Goal: Transaction & Acquisition: Purchase product/service

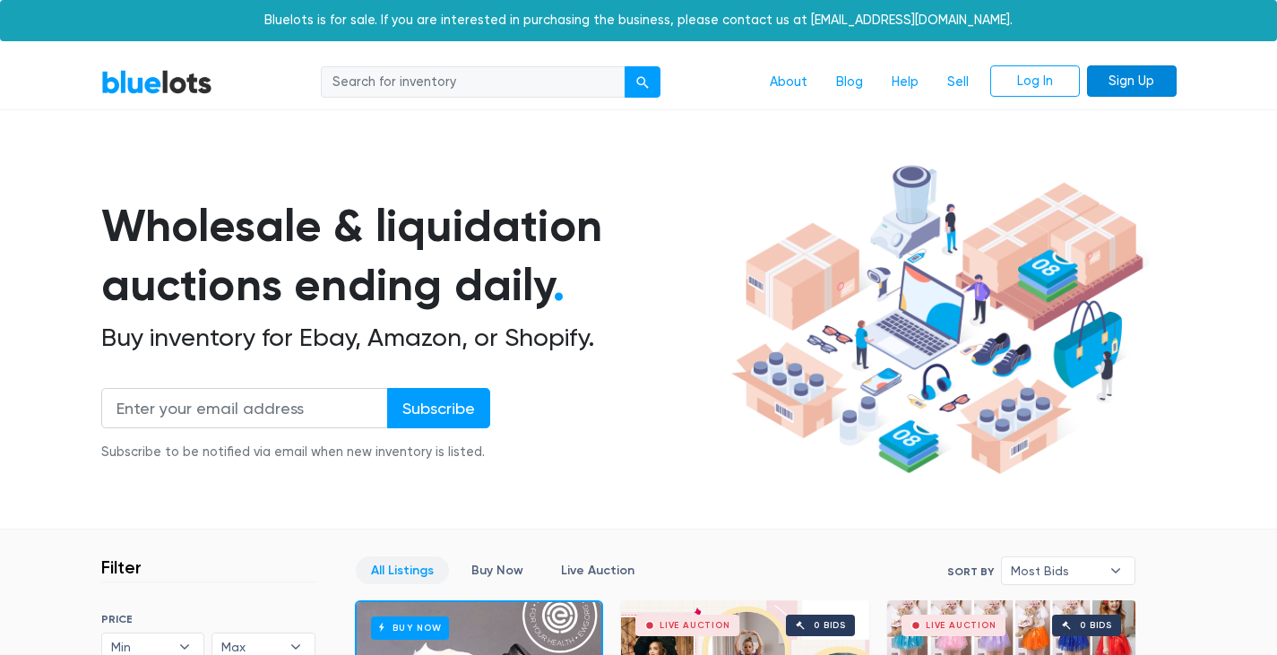
click at [1151, 72] on link "Sign Up" at bounding box center [1132, 81] width 90 height 32
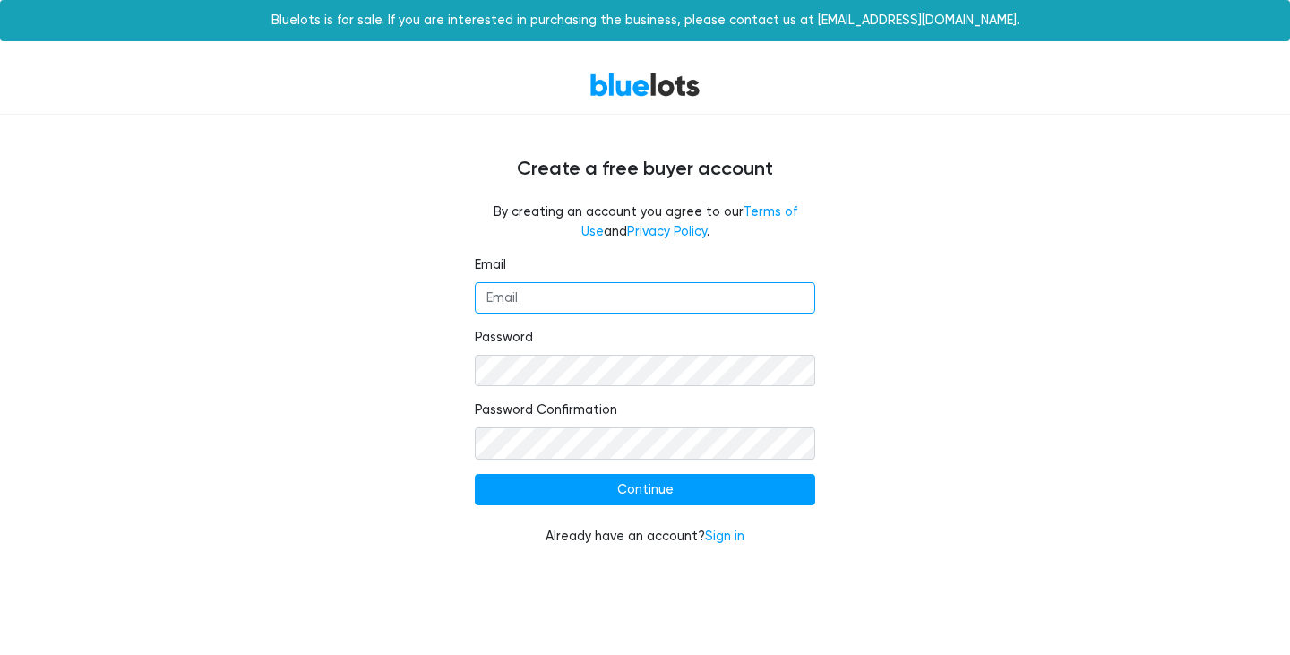
click at [609, 306] on input "Email" at bounding box center [645, 298] width 341 height 32
type input "[PERSON_NAME][EMAIL_ADDRESS][DOMAIN_NAME]"
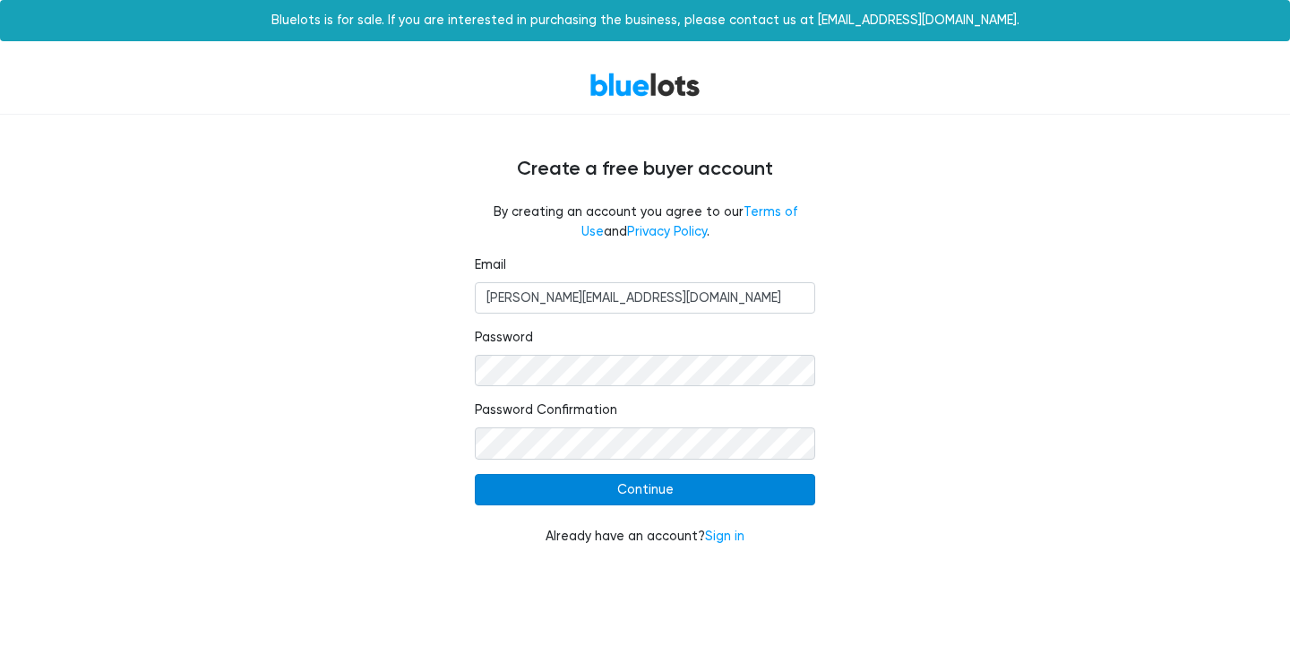
click at [609, 490] on input "Continue" at bounding box center [645, 490] width 341 height 32
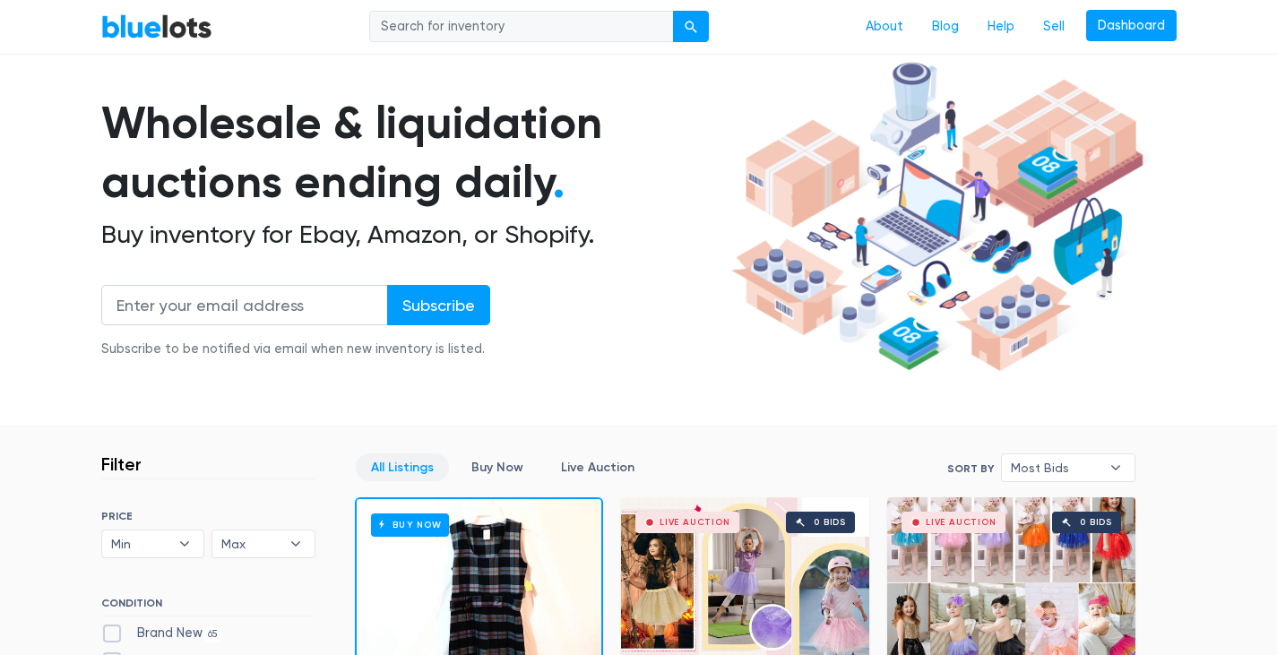
scroll to position [179, 0]
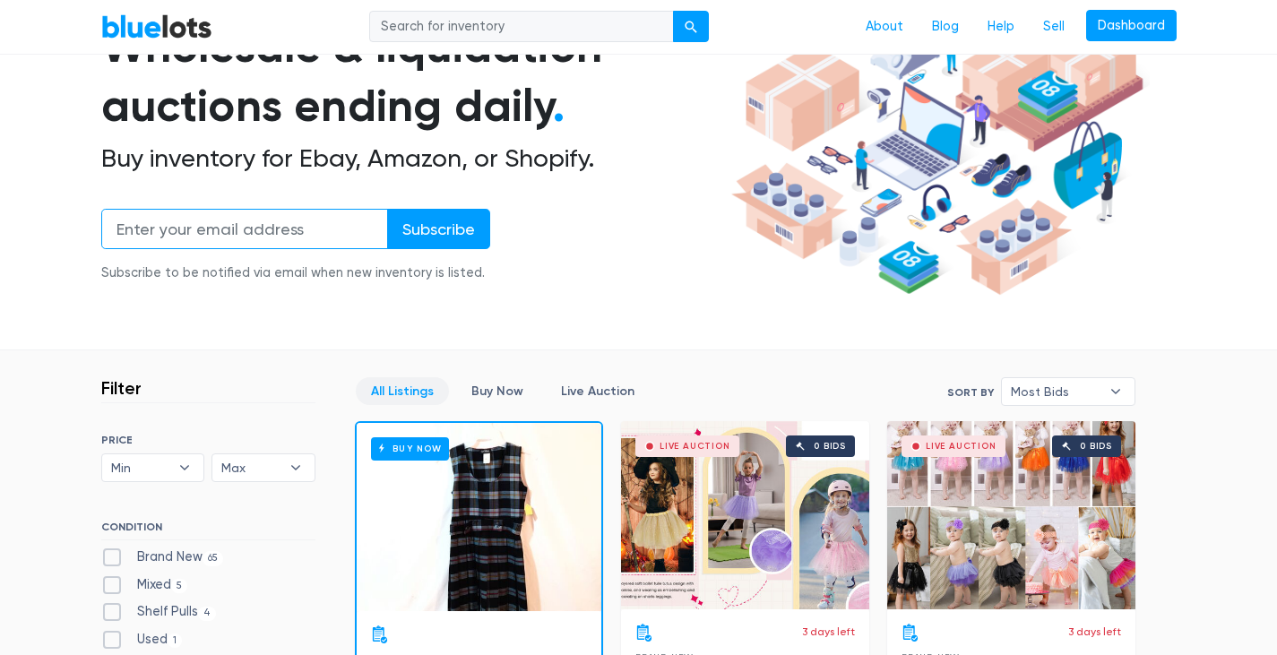
click at [194, 226] on input "email" at bounding box center [244, 229] width 287 height 40
type input "[PERSON_NAME][EMAIL_ADDRESS][DOMAIN_NAME]"
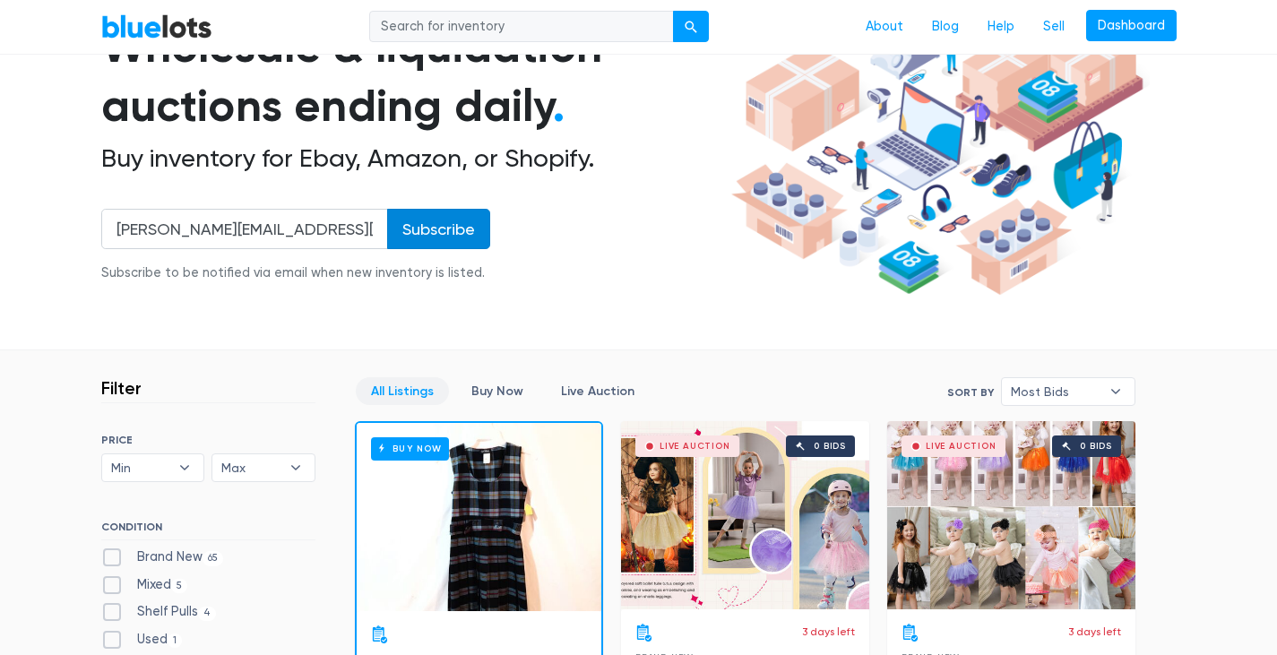
click at [465, 231] on input "Subscribe" at bounding box center [438, 229] width 103 height 40
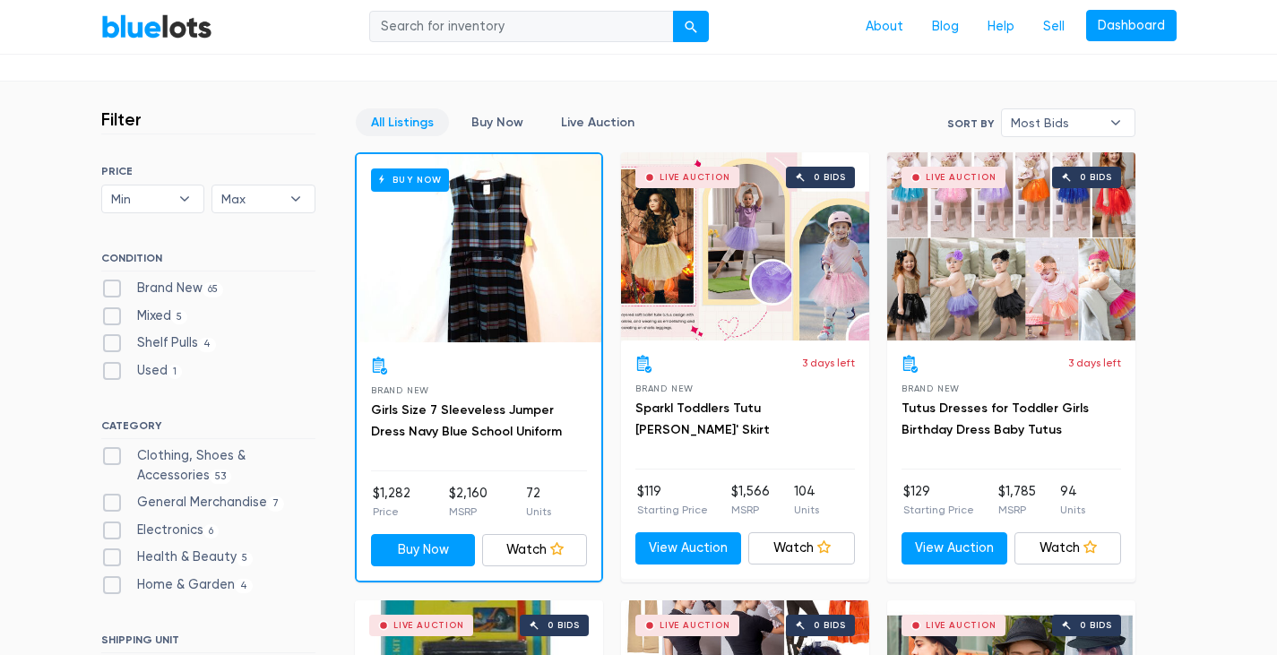
scroll to position [538, 0]
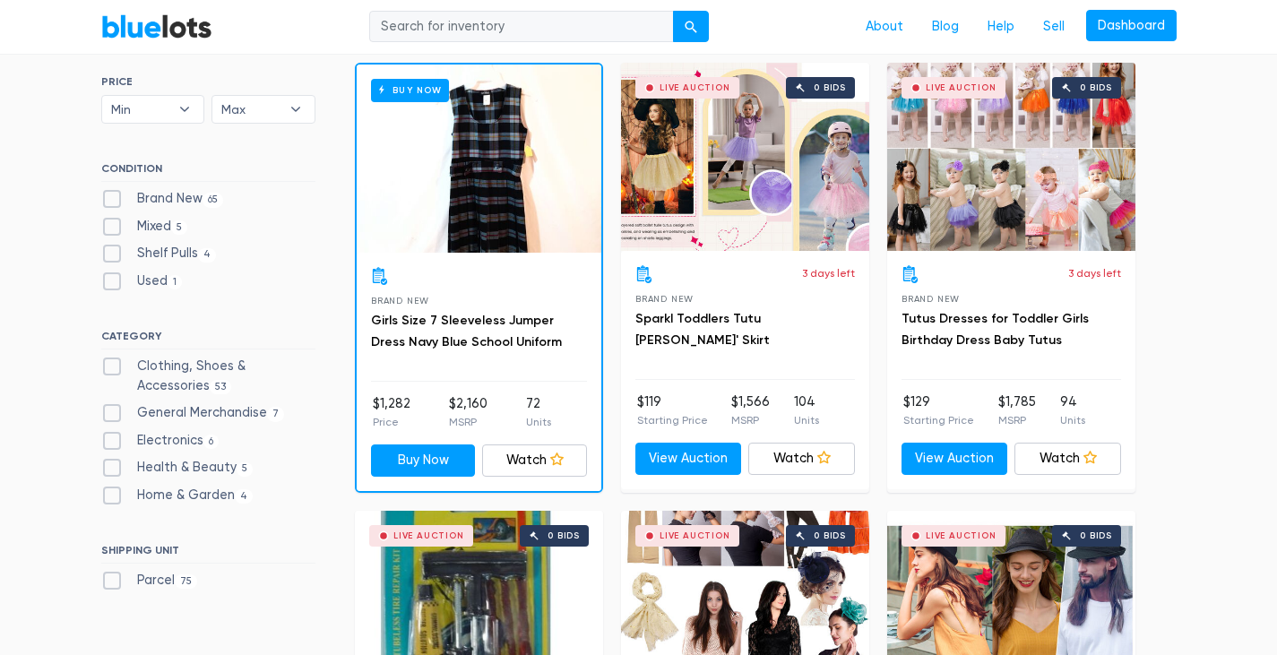
click at [112, 195] on label "Brand New 65" at bounding box center [162, 199] width 123 height 20
click at [112, 195] on New"] "Brand New 65" at bounding box center [107, 195] width 12 height 12
checkbox New"] "true"
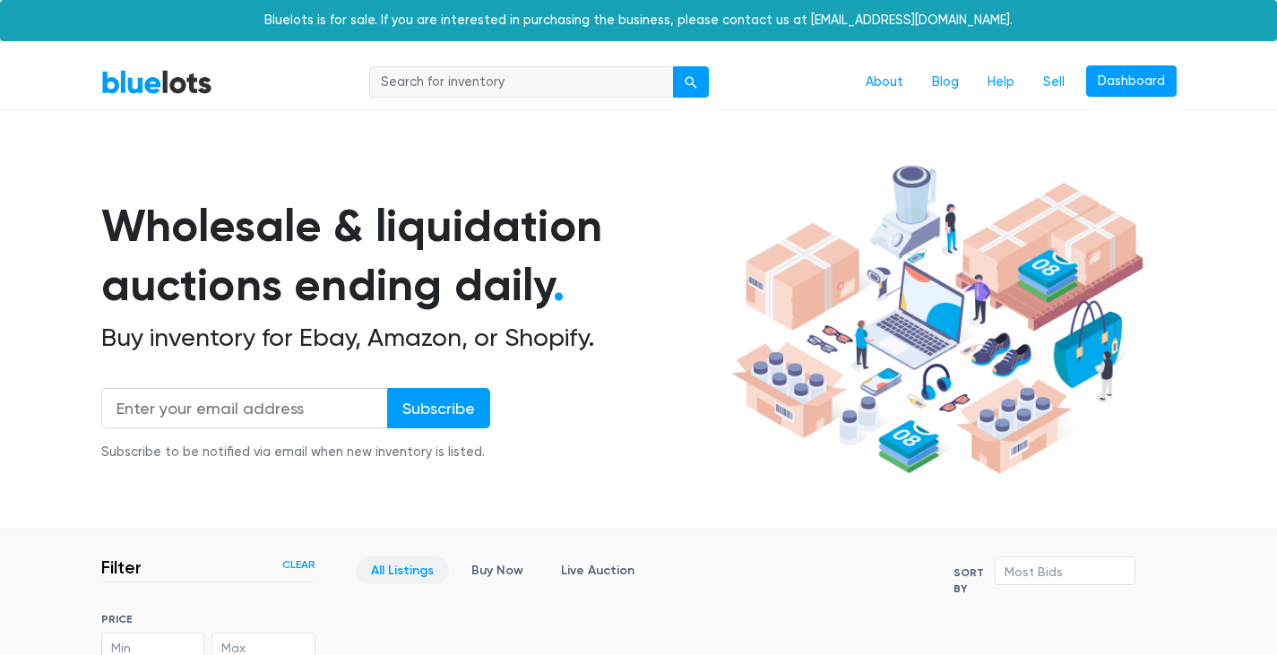
scroll to position [482, 0]
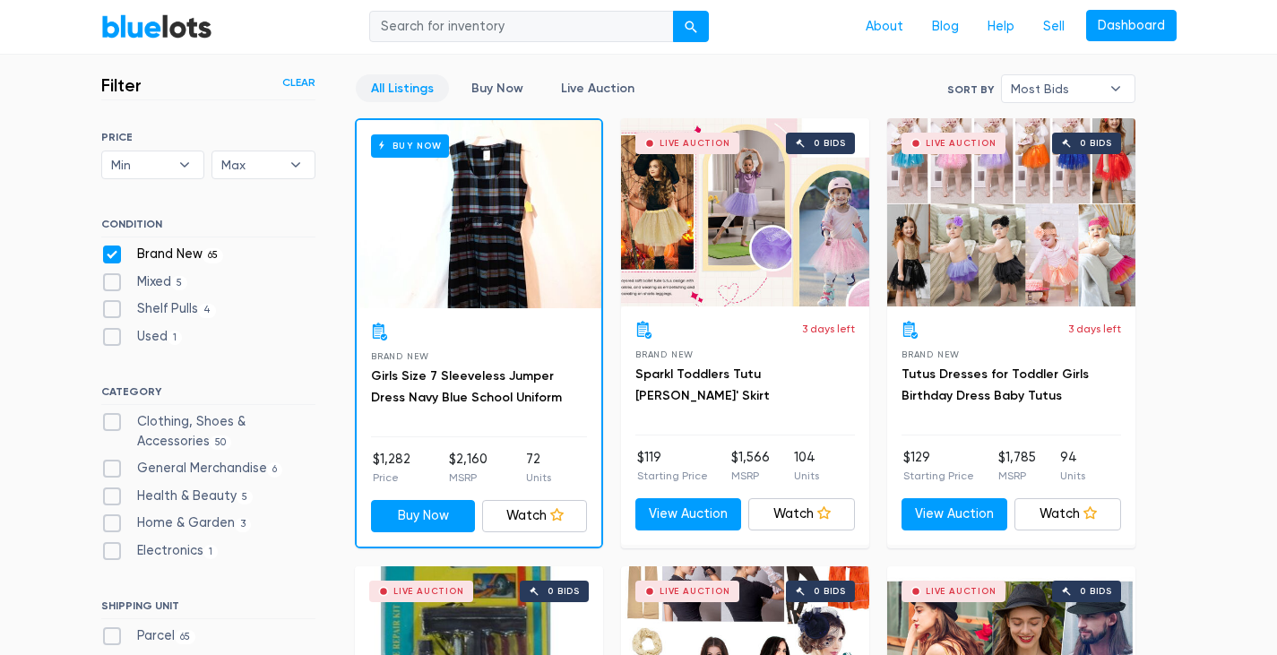
click at [115, 305] on label "Shelf Pulls 4" at bounding box center [159, 309] width 116 height 20
click at [113, 305] on Pulls"] "Shelf Pulls 4" at bounding box center [107, 305] width 12 height 12
checkbox Pulls"] "true"
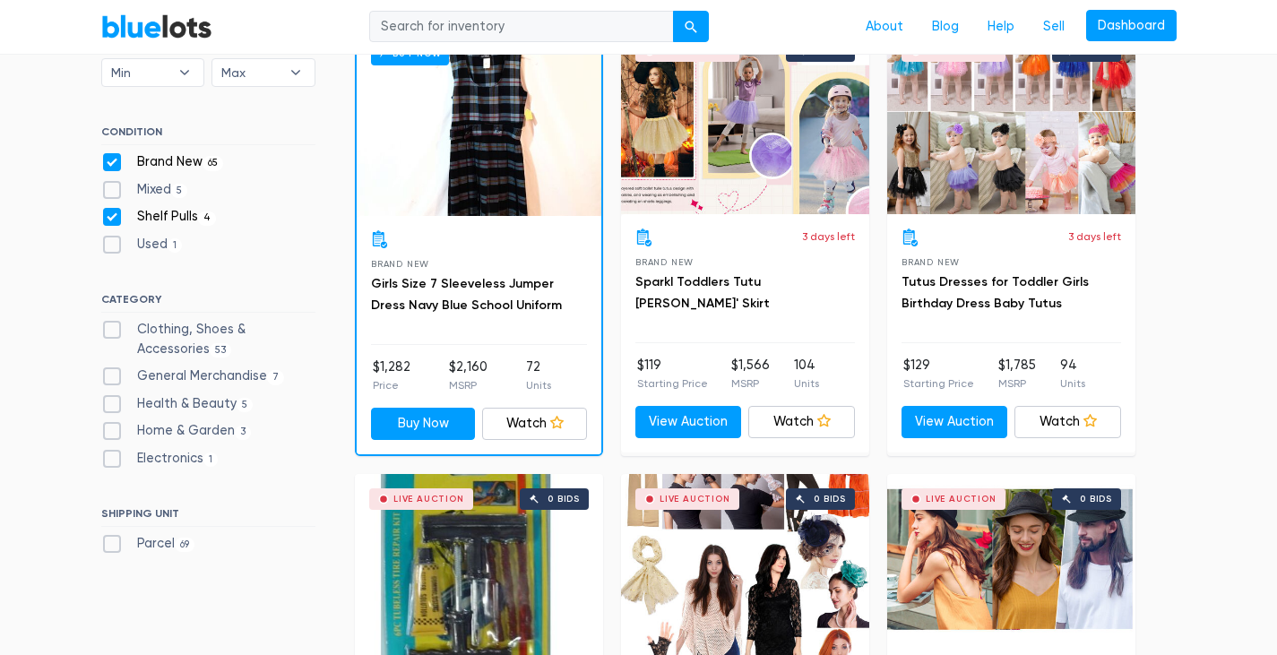
scroll to position [661, 0]
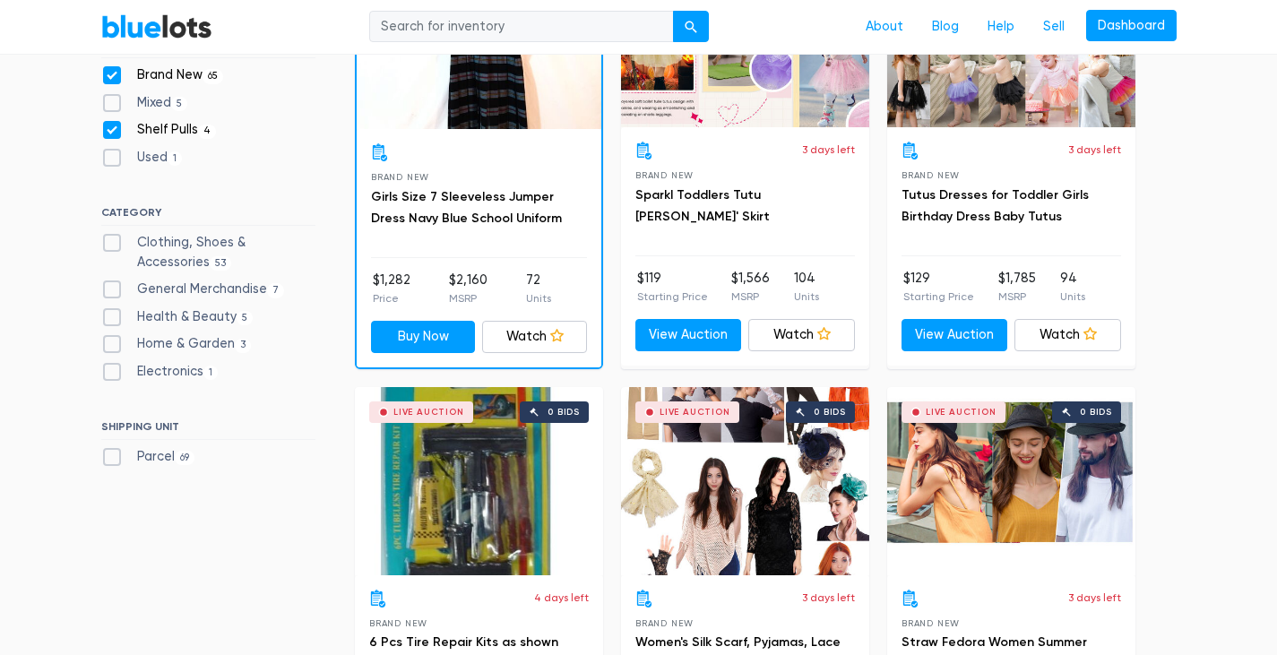
click at [108, 238] on label "Clothing, Shoes & Accessories 53" at bounding box center [208, 252] width 214 height 39
click at [108, 238] on Accessories"] "Clothing, Shoes & Accessories 53" at bounding box center [107, 239] width 12 height 12
checkbox Accessories"] "true"
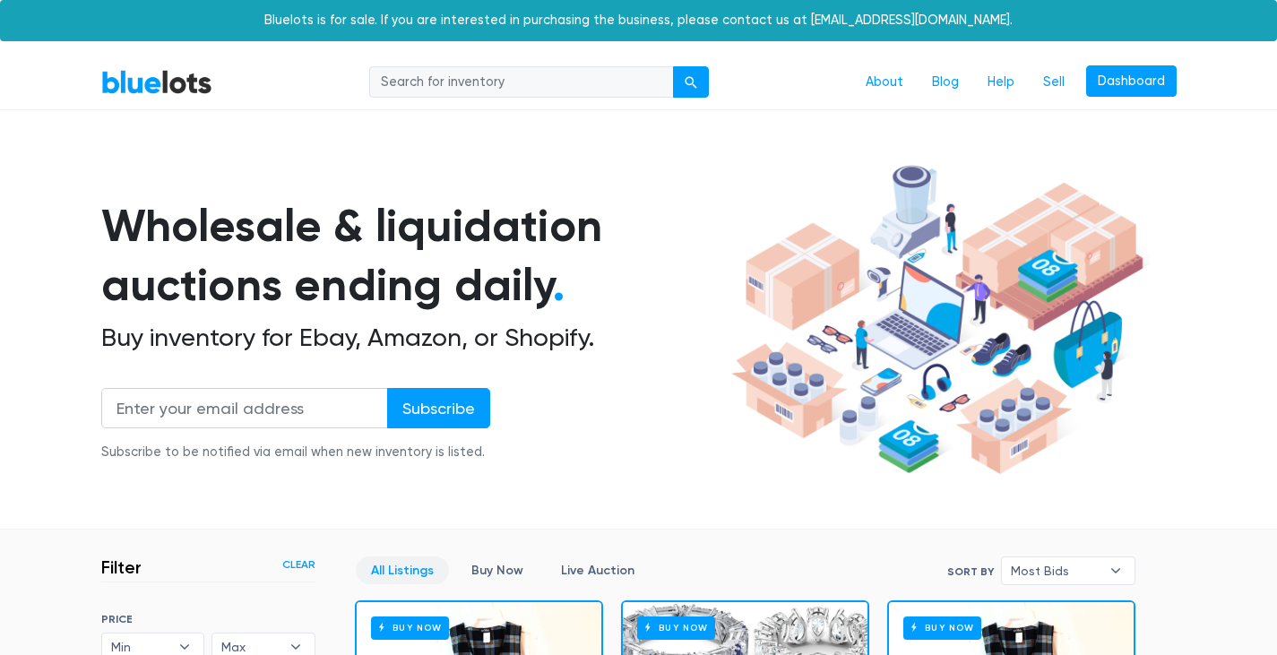
scroll to position [482, 0]
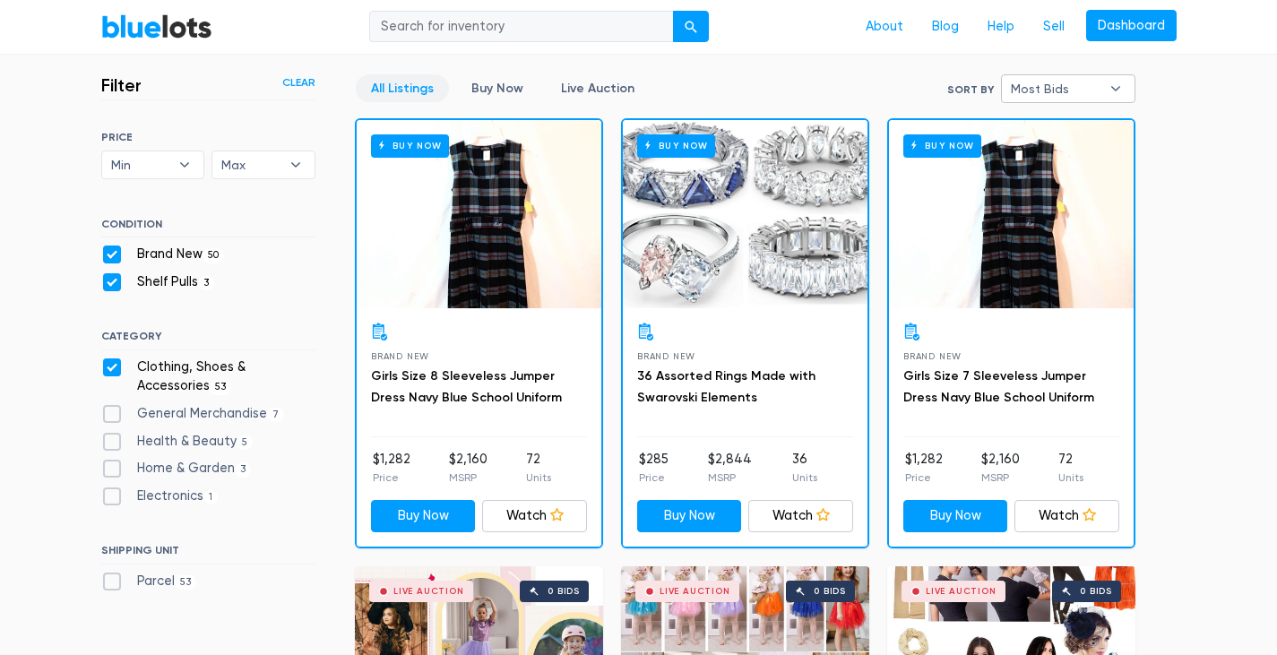
click at [1040, 91] on span "Most Bids" at bounding box center [1056, 88] width 90 height 27
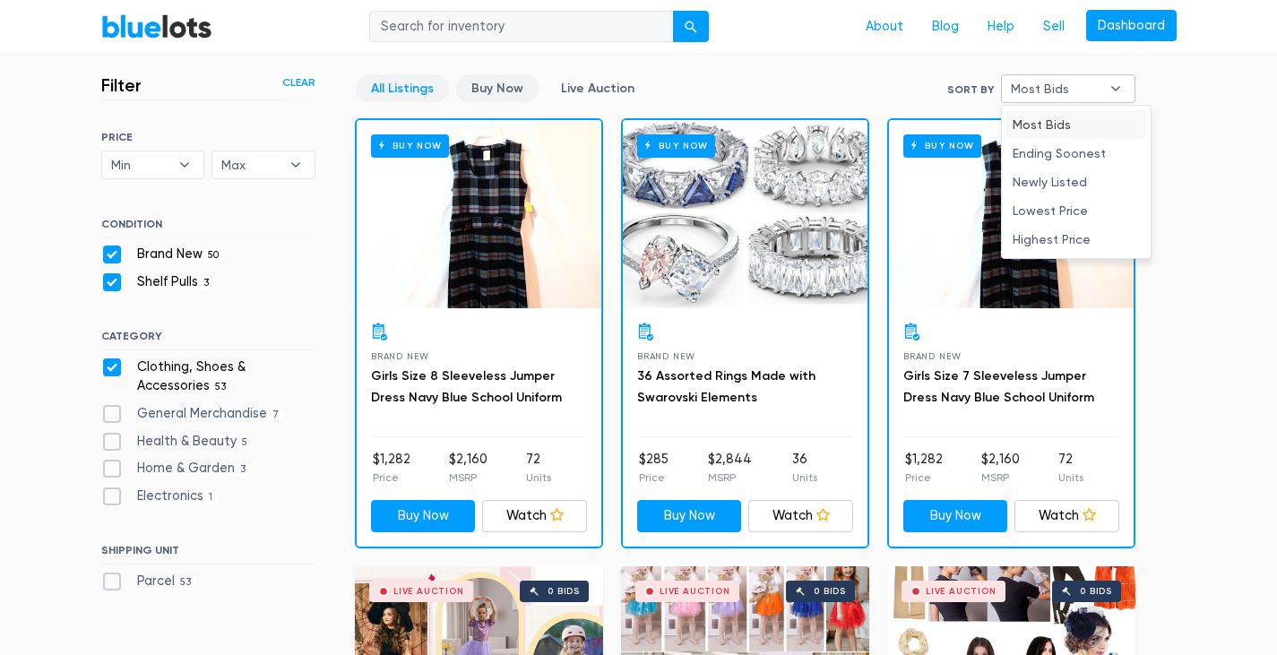
click at [495, 87] on link "Buy Now" at bounding box center [497, 88] width 82 height 28
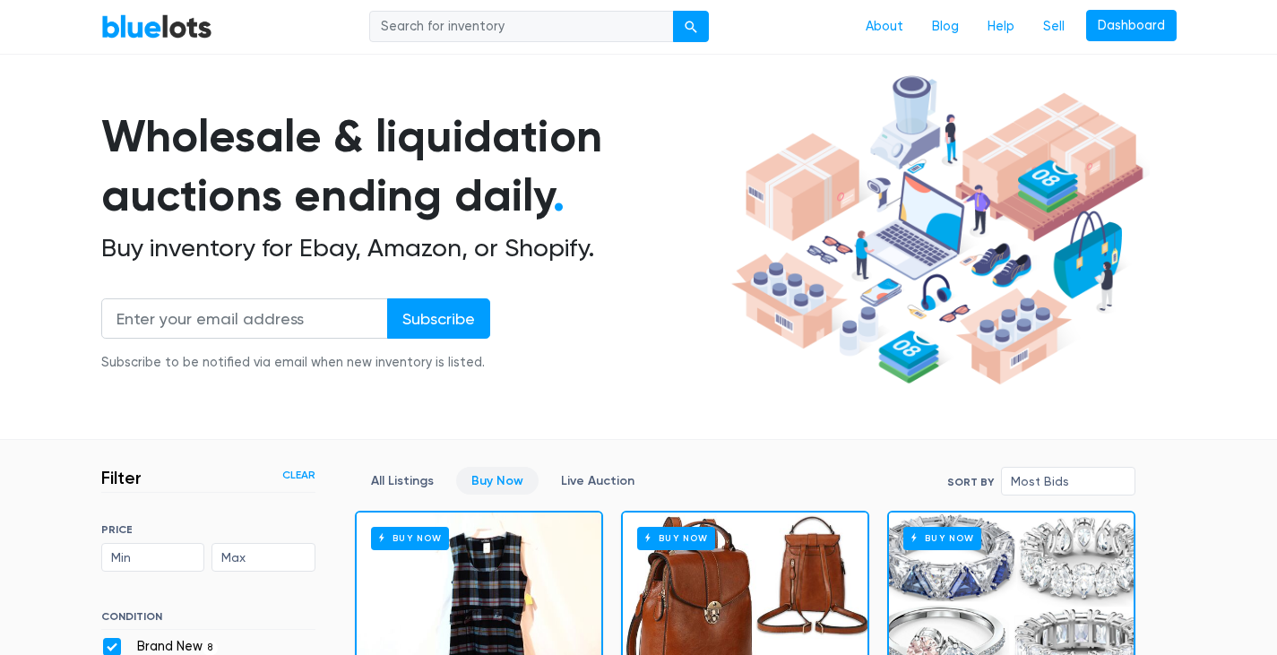
scroll to position [179, 0]
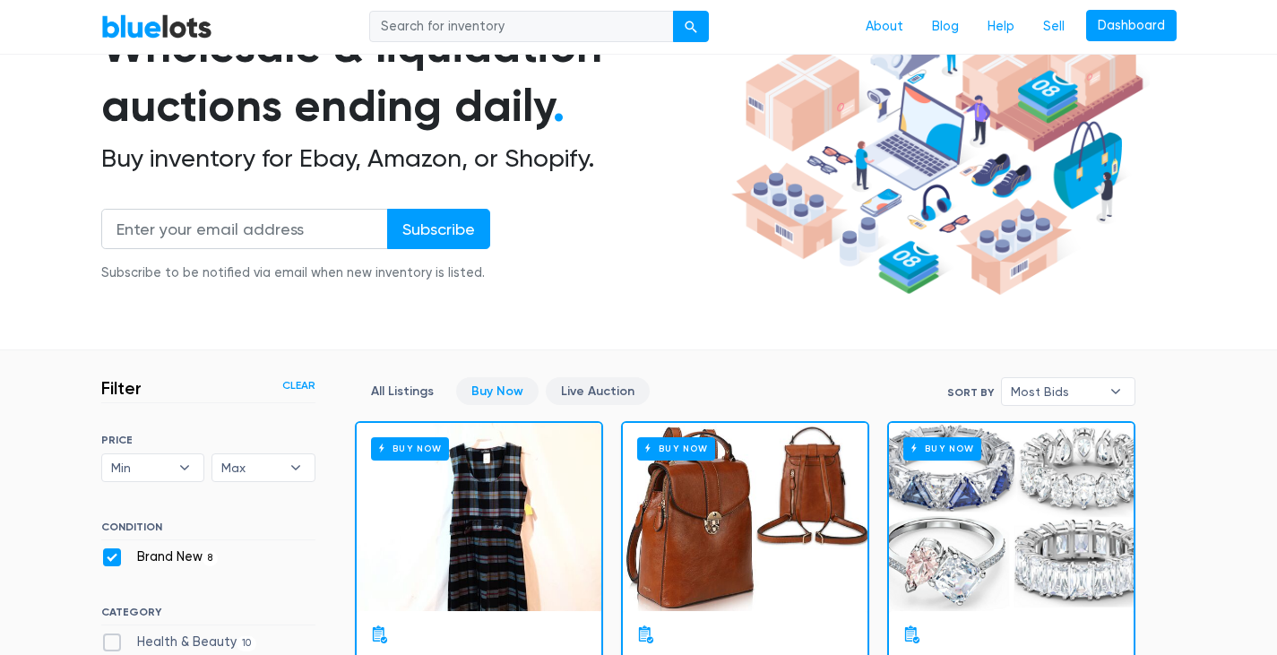
click at [592, 384] on link "Live Auction" at bounding box center [598, 391] width 104 height 28
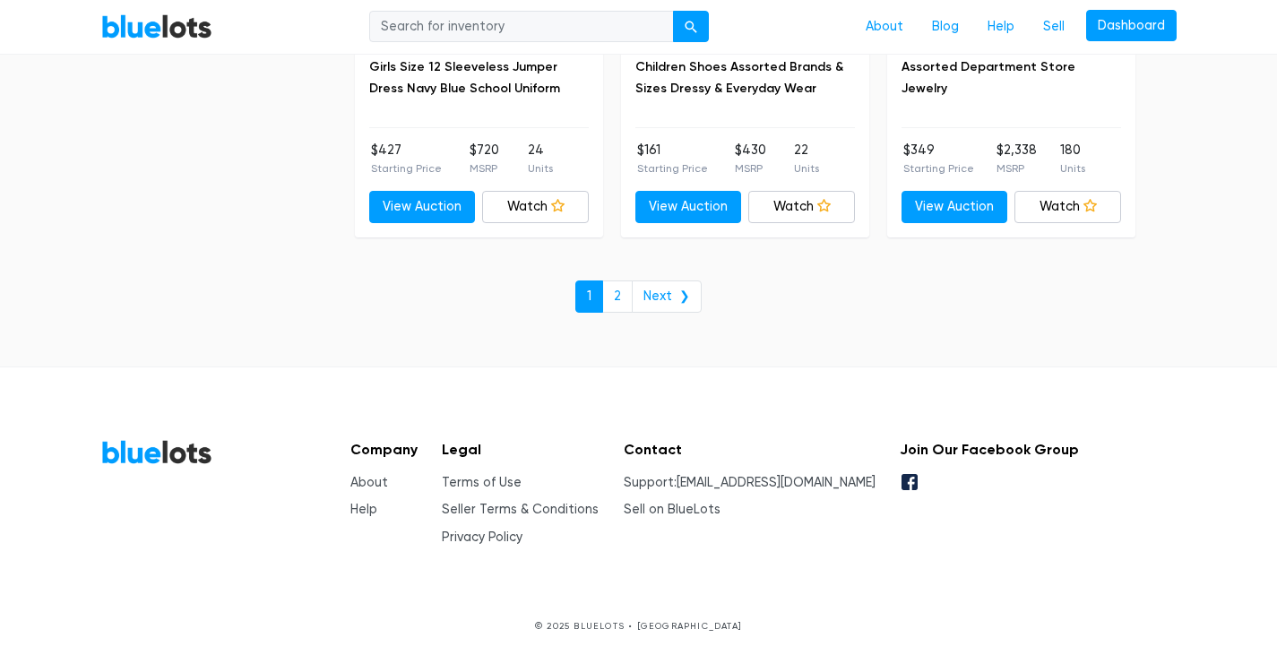
scroll to position [7005, 0]
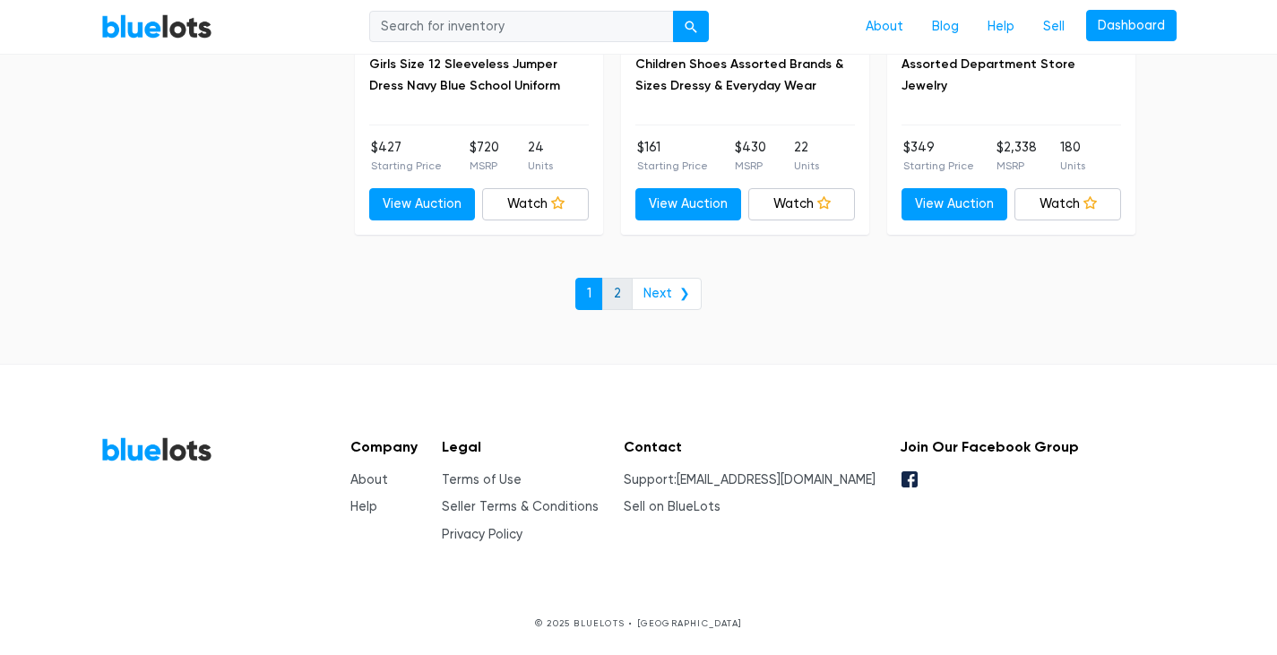
click at [623, 297] on link "2" at bounding box center [617, 294] width 30 height 32
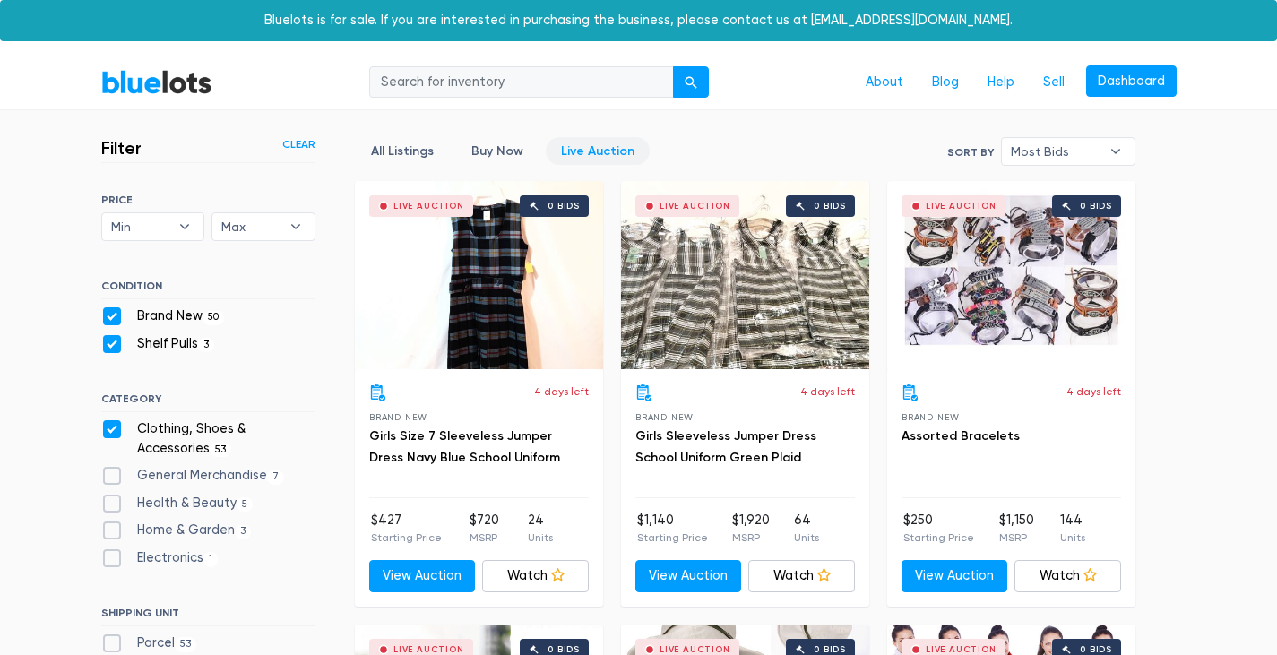
click at [306, 144] on link "Clear" at bounding box center [298, 144] width 33 height 16
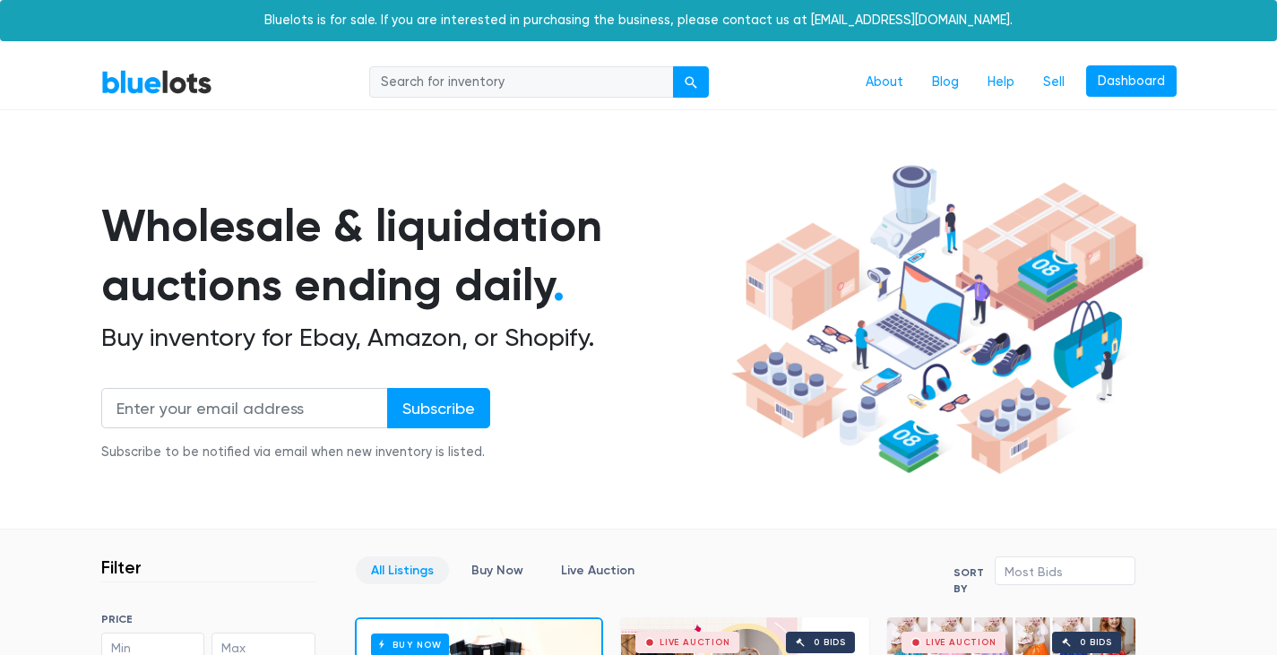
scroll to position [482, 0]
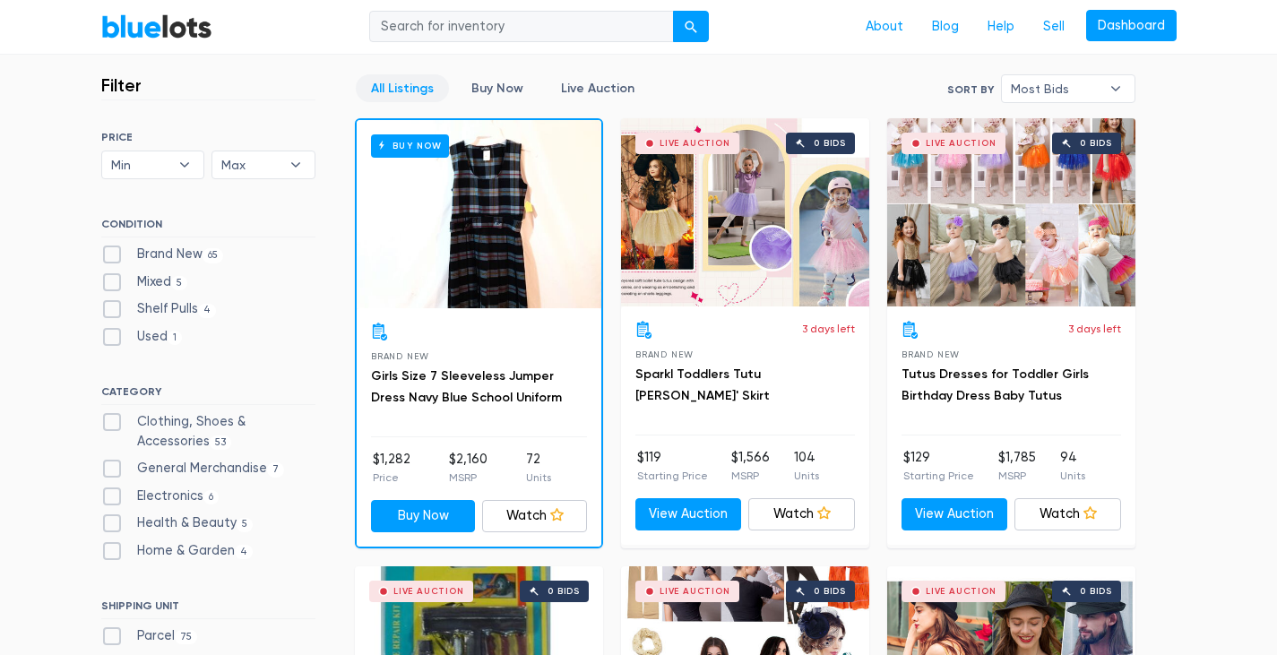
click at [110, 522] on label "Health & Beauty 5" at bounding box center [177, 524] width 152 height 20
click at [110, 522] on Beauty"] "Health & Beauty 5" at bounding box center [107, 520] width 12 height 12
checkbox Beauty"] "true"
